Goal: Find contact information: Find contact information

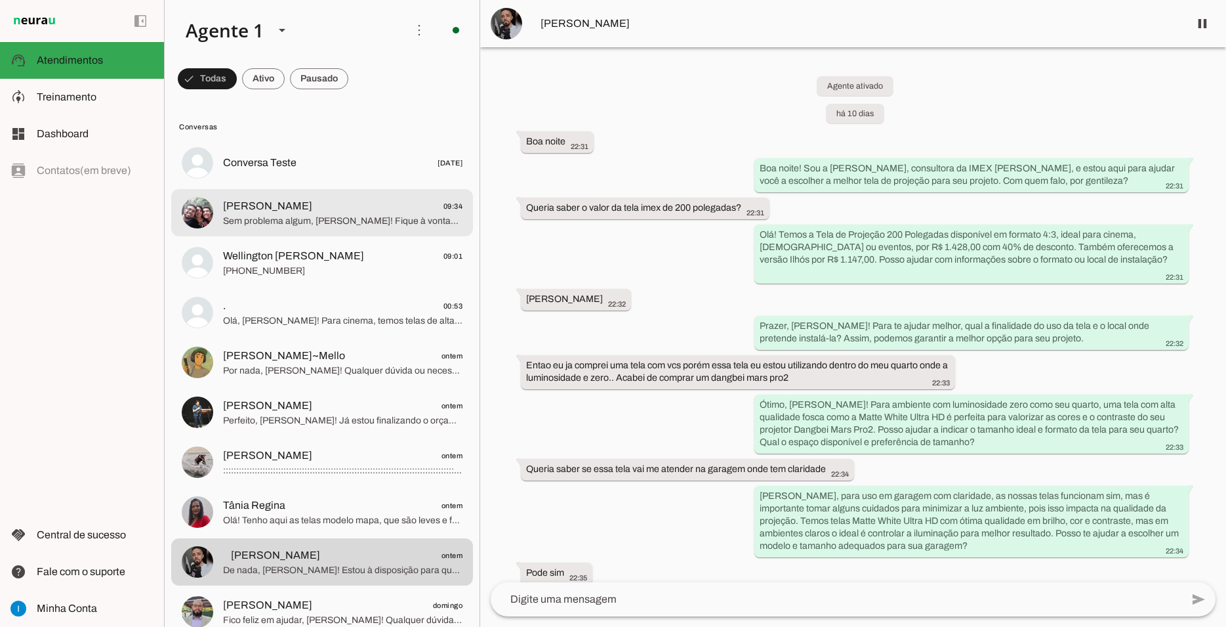
click at [290, 198] on span "[PERSON_NAME] 09:34" at bounding box center [343, 206] width 240 height 16
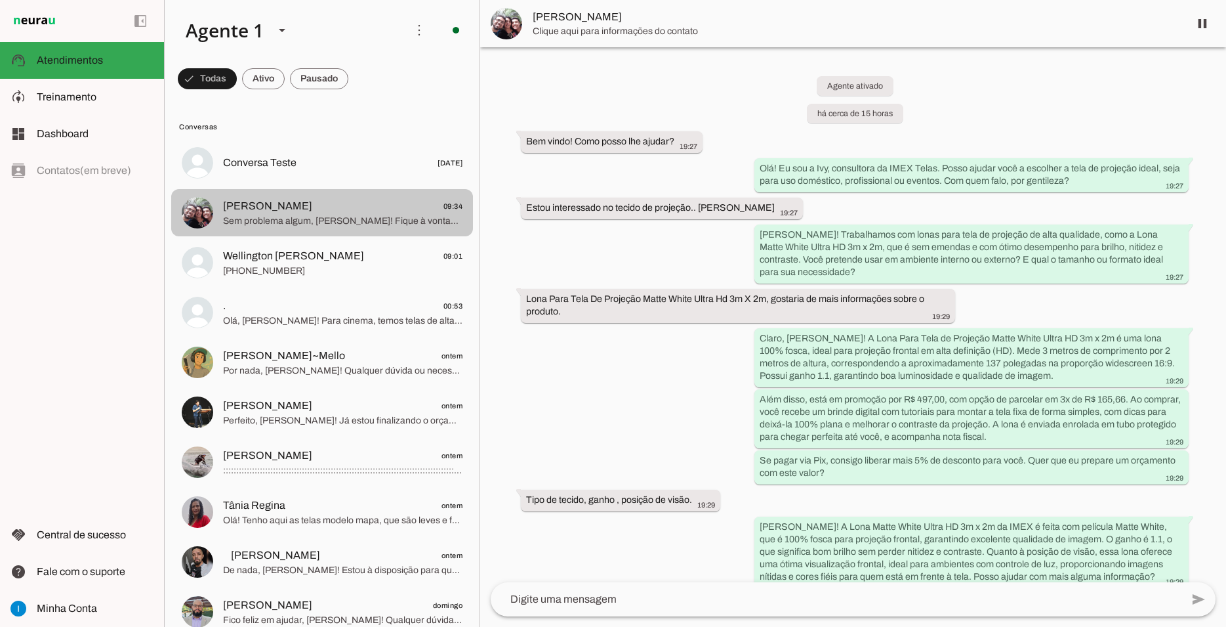
scroll to position [2397, 0]
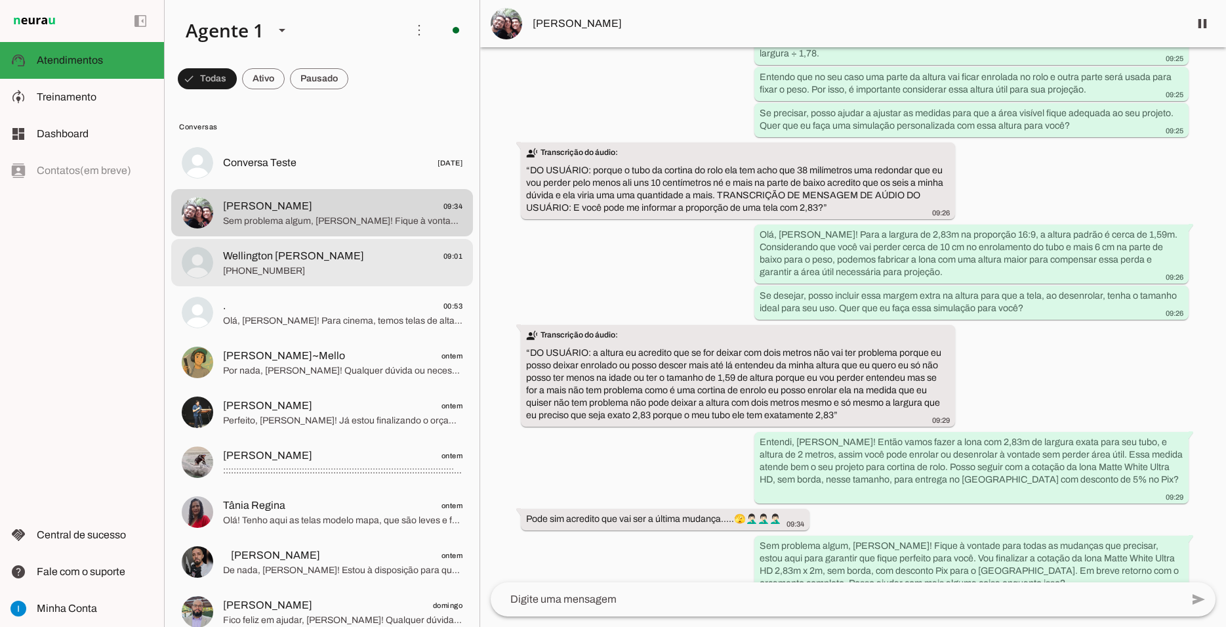
click at [286, 248] on span "Wellington [PERSON_NAME]" at bounding box center [293, 256] width 141 height 16
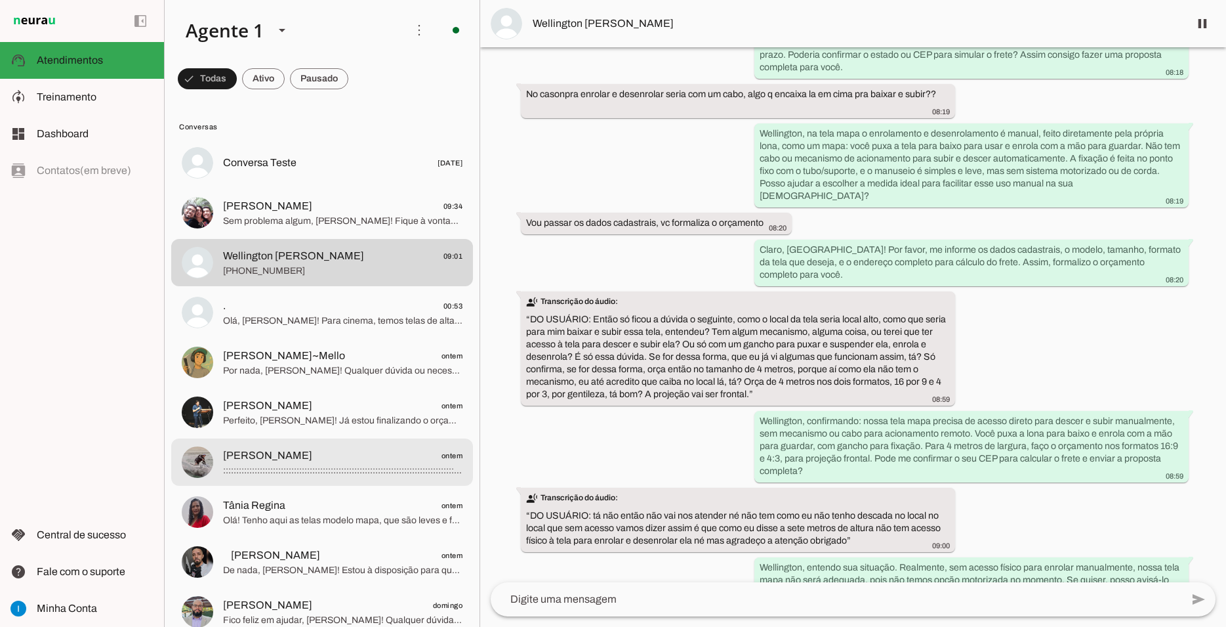
click at [308, 448] on span "[PERSON_NAME] ontem" at bounding box center [343, 456] width 240 height 16
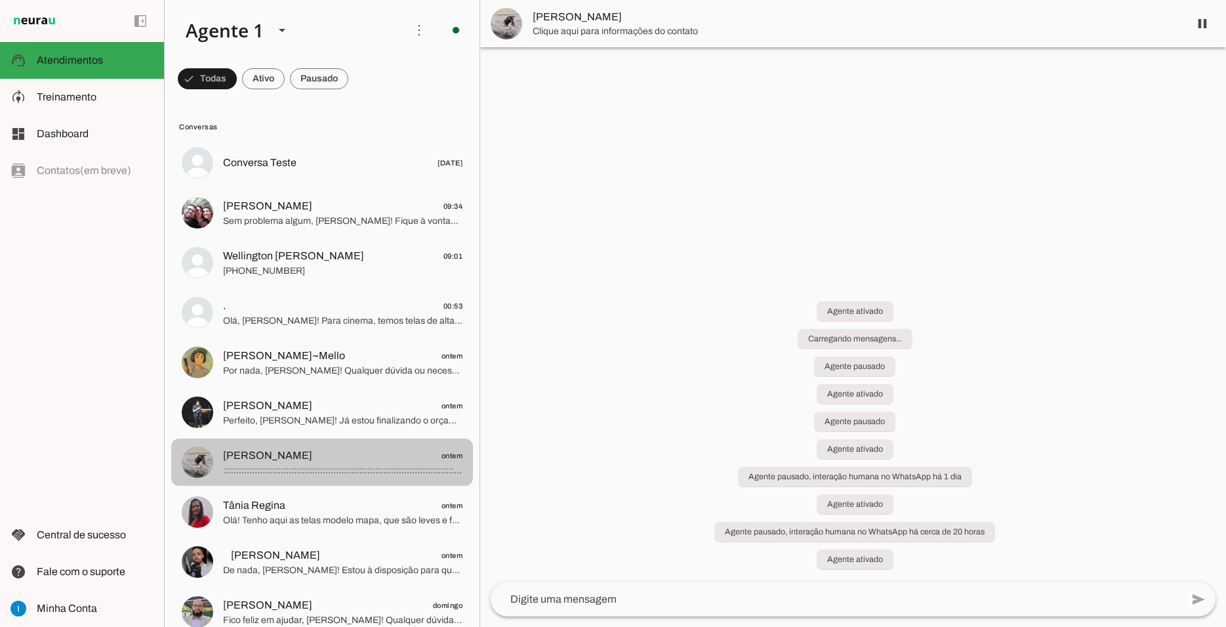
scroll to position [5892, 0]
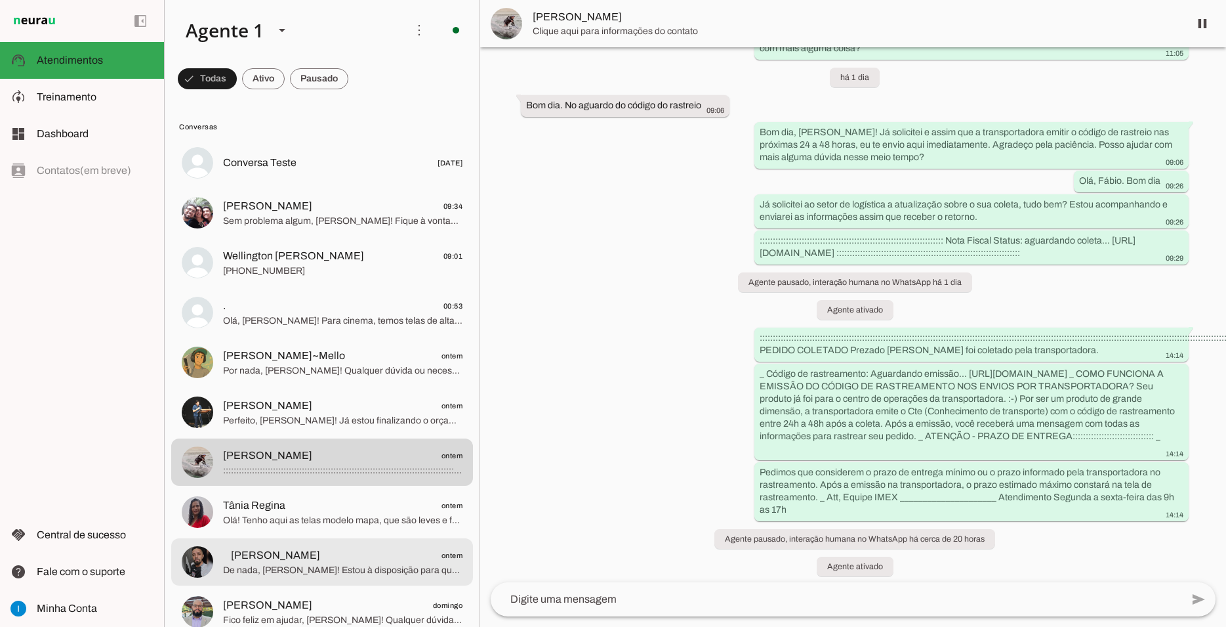
click at [297, 547] on span "⠀[PERSON_NAME] ontem" at bounding box center [343, 555] width 240 height 16
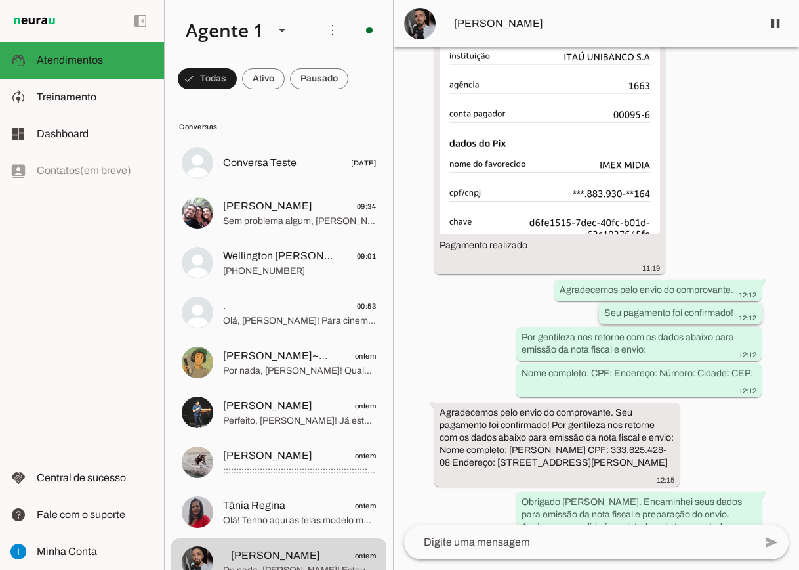
scroll to position [7847, 0]
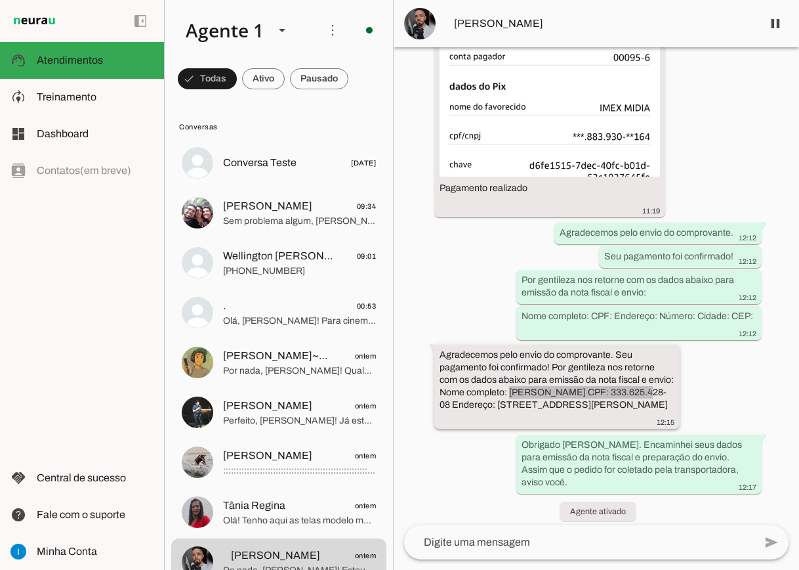
drag, startPoint x: 540, startPoint y: 303, endPoint x: 669, endPoint y: 301, distance: 129.3
click at [0, 0] on slot "Agradecemos pelo envio do comprovante. Seu pagamento foi confirmado! Por gentil…" at bounding box center [0, 0] width 0 height 0
copy whatsapp-message-bubble "[PERSON_NAME]"
click at [471, 26] on span "⠀[PERSON_NAME]" at bounding box center [599, 24] width 306 height 16
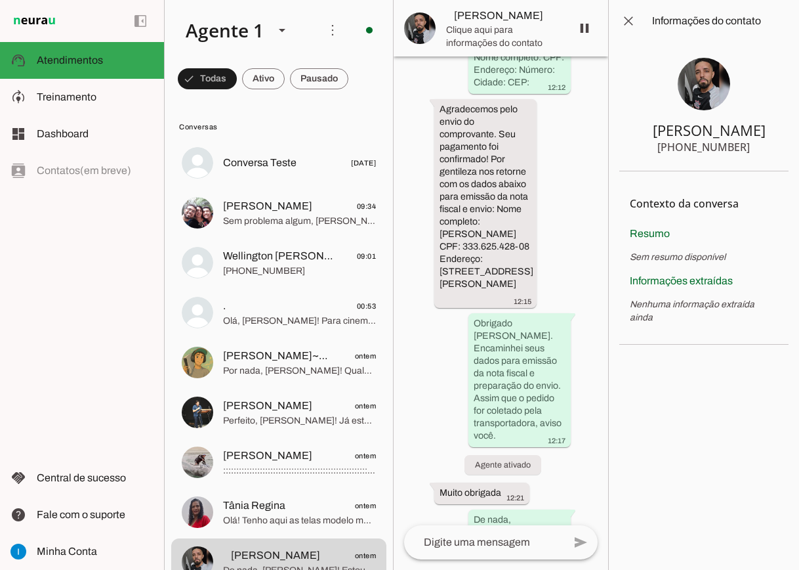
drag, startPoint x: 679, startPoint y: 148, endPoint x: 744, endPoint y: 147, distance: 64.3
click at [753, 147] on section "⠀[PERSON_NAME] [PHONE_NUMBER]" at bounding box center [703, 106] width 169 height 129
copy div "11 98025-8320"
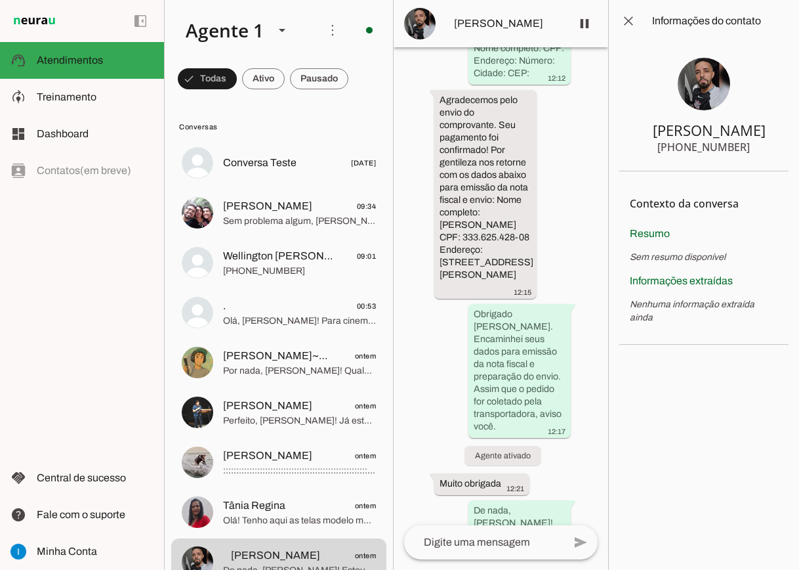
click at [424, 333] on div "Agente ativado há 11 dias Boa noite 22:31 Boa noite! Sou a [PERSON_NAME], consu…" at bounding box center [501, 286] width 214 height 478
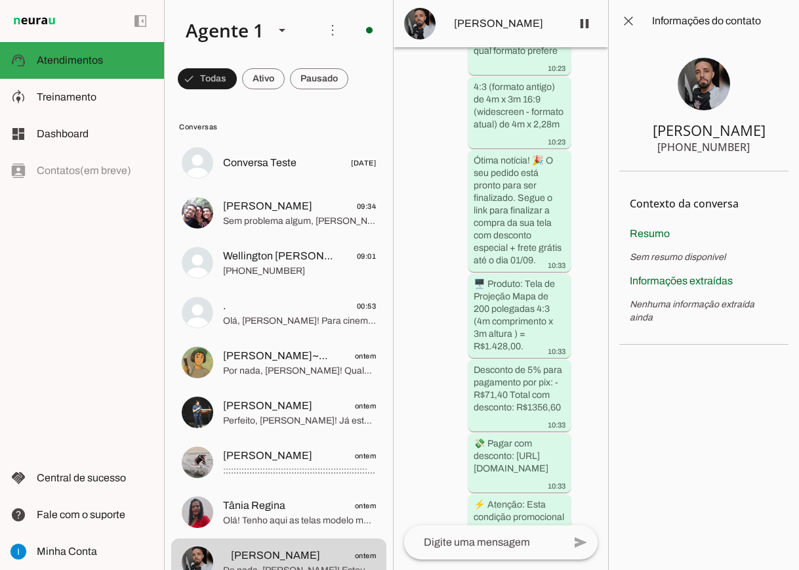
scroll to position [14072, 0]
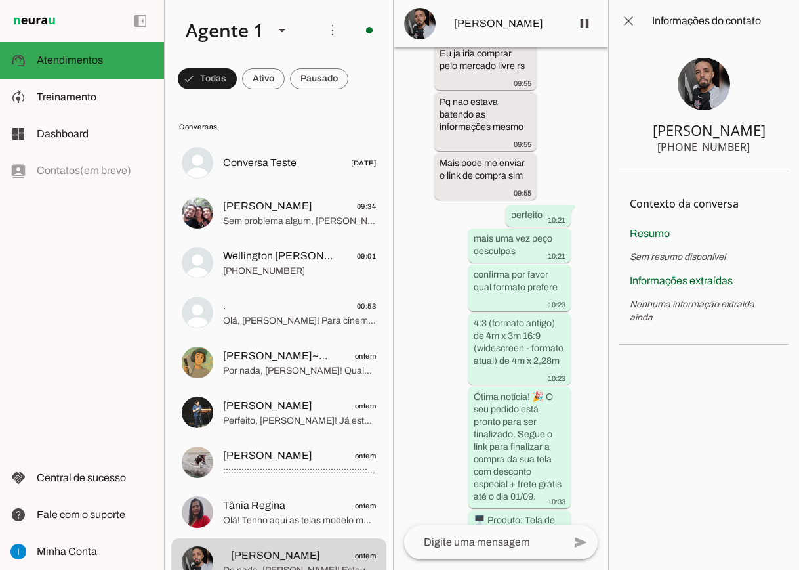
click at [415, 204] on div "Agente ativado há 11 dias Boa noite 22:31 Boa noite! Sou a [PERSON_NAME], consu…" at bounding box center [501, 286] width 214 height 478
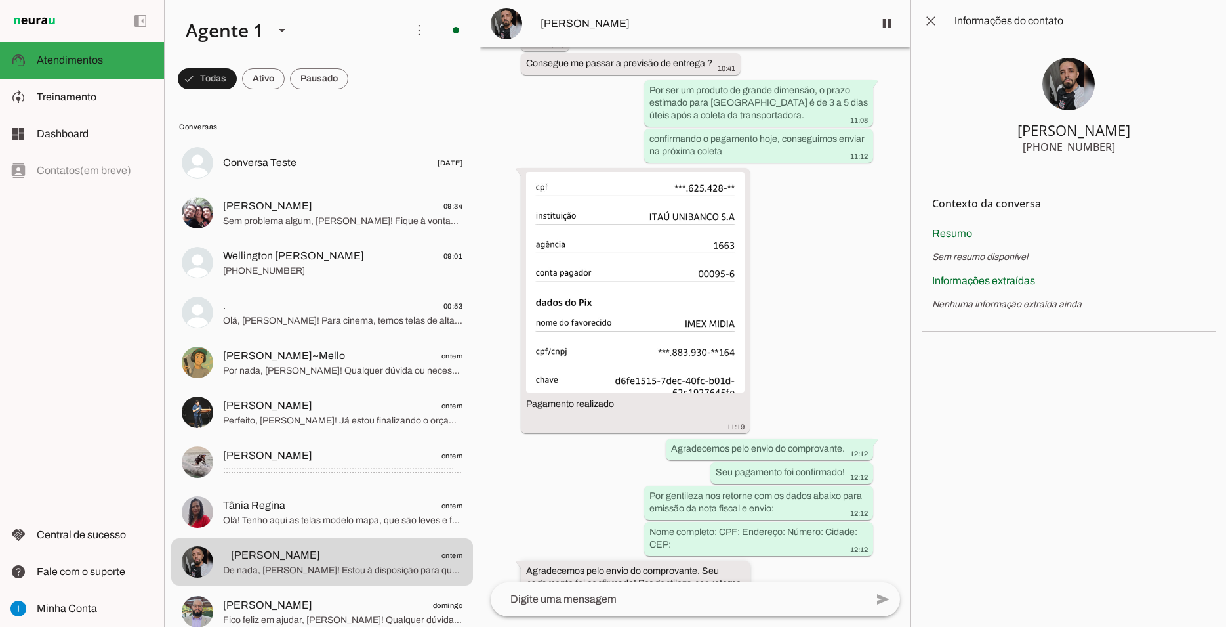
scroll to position [8129, 0]
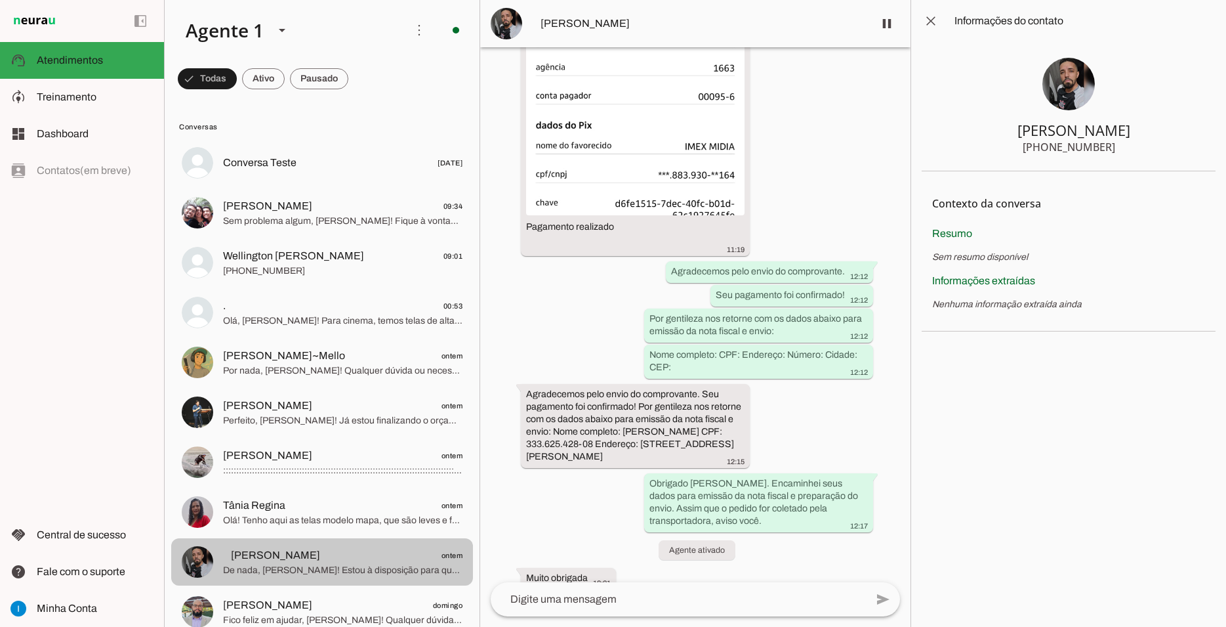
click at [310, 547] on span "⠀[PERSON_NAME] ontem" at bounding box center [343, 555] width 240 height 16
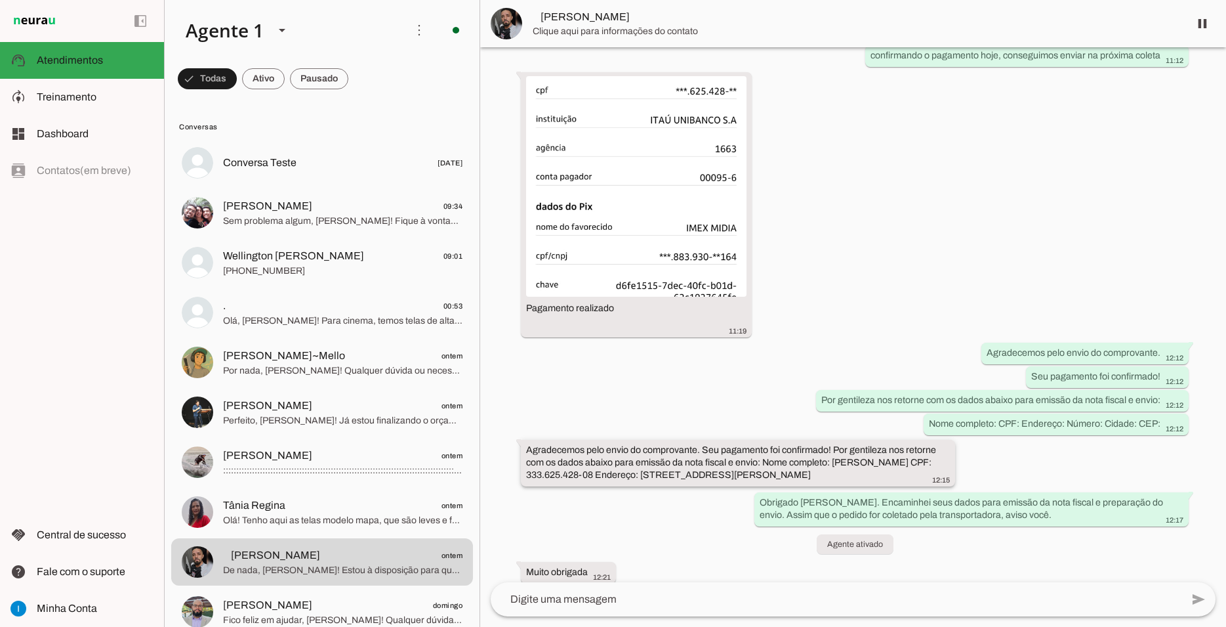
scroll to position [5549, 0]
